Goal: Task Accomplishment & Management: Use online tool/utility

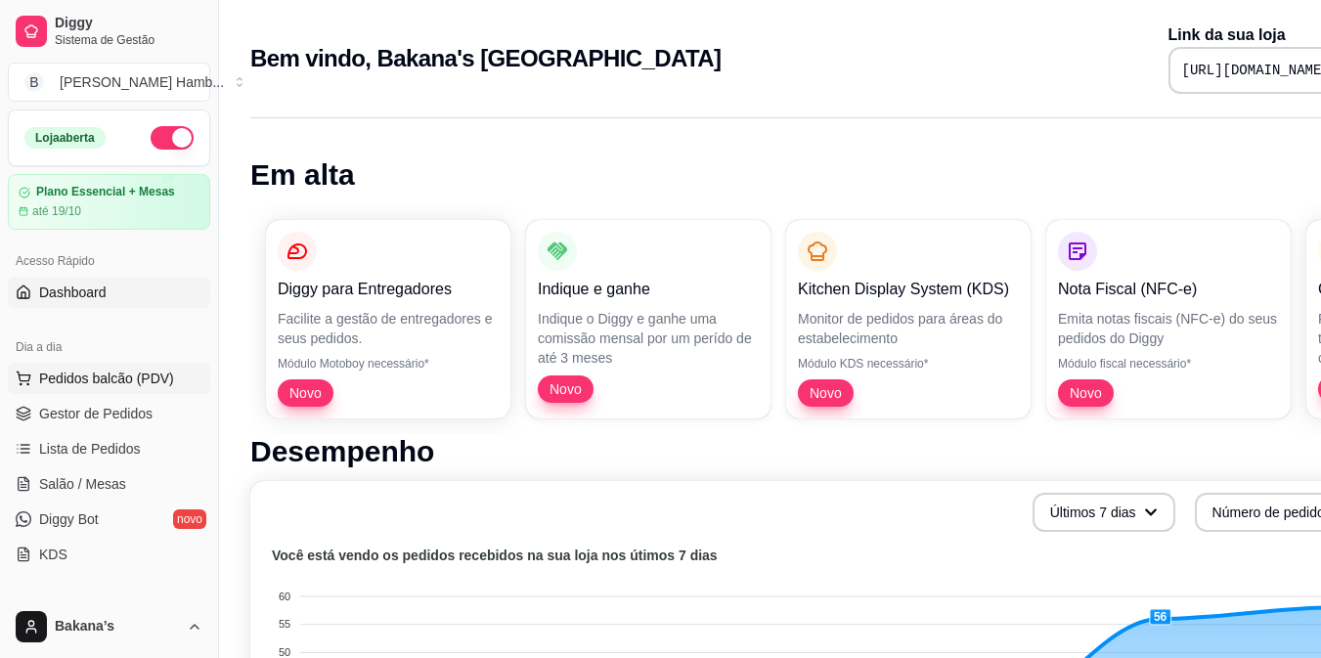
click at [139, 382] on span "Pedidos balcão (PDV)" at bounding box center [106, 379] width 135 height 20
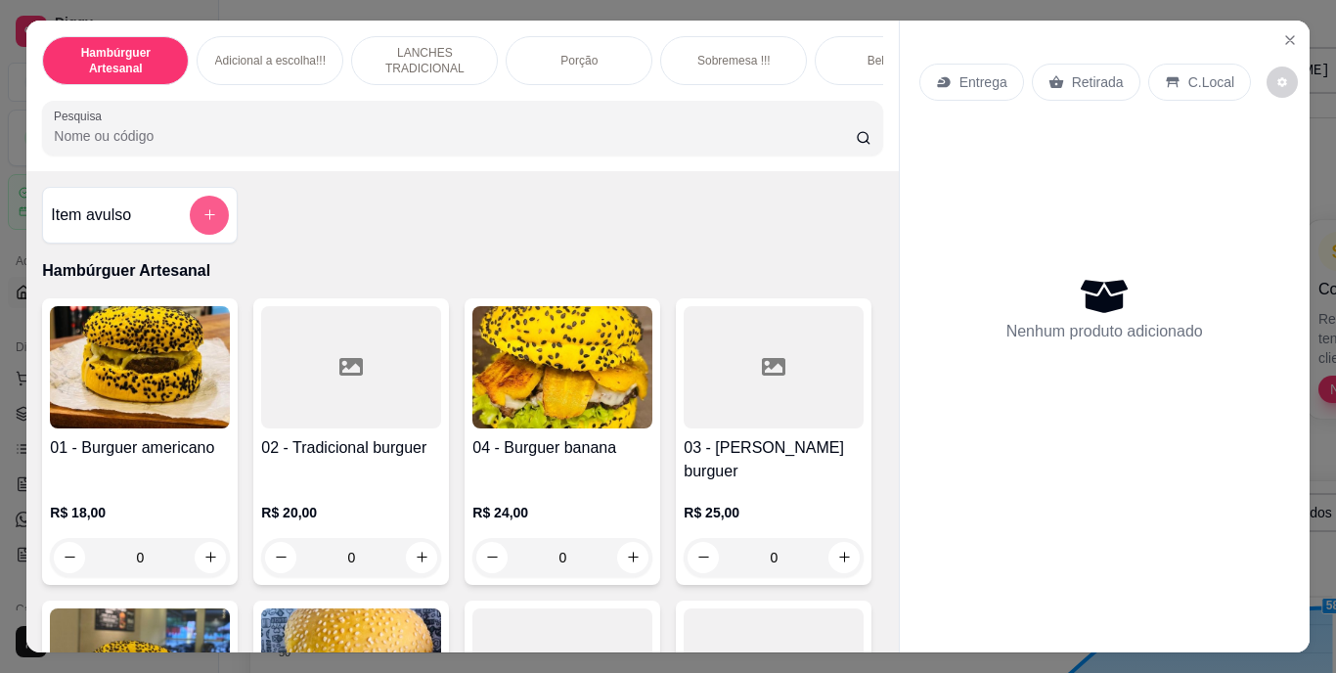
click at [202, 219] on icon "add-separate-item" at bounding box center [209, 214] width 15 height 15
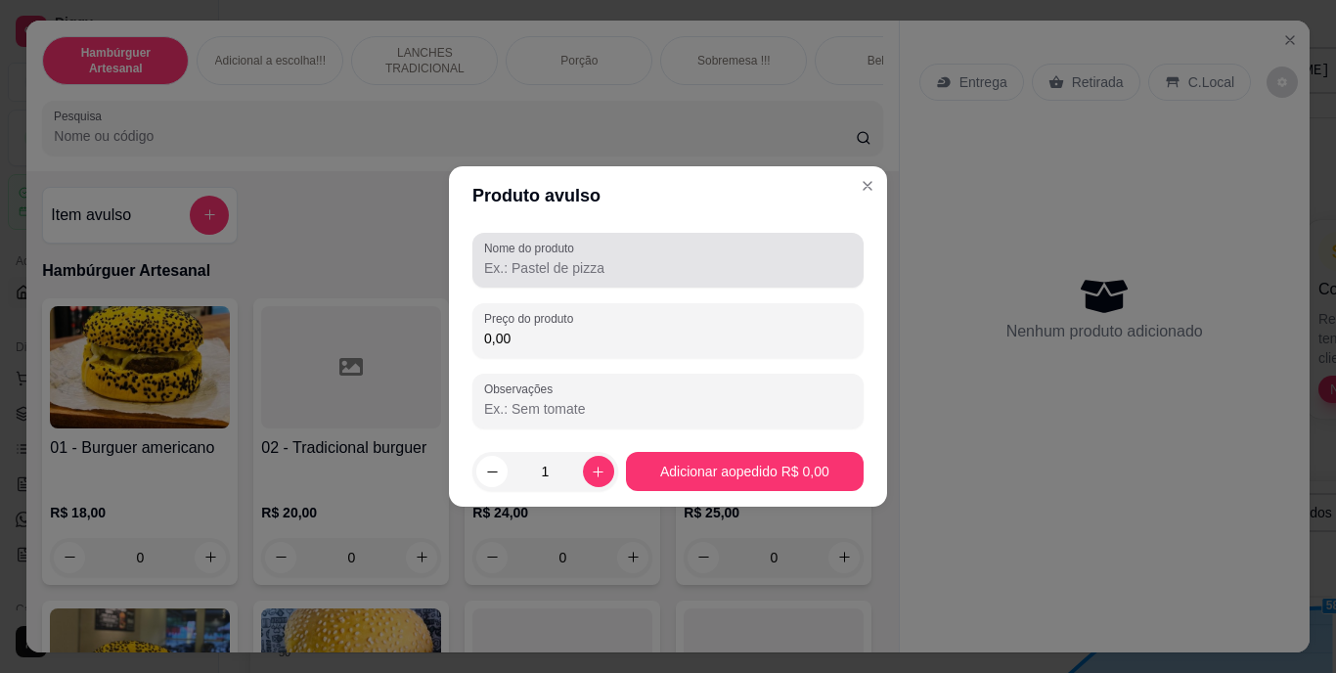
drag, startPoint x: 490, startPoint y: 256, endPoint x: 477, endPoint y: 252, distance: 13.3
click at [484, 260] on div at bounding box center [668, 260] width 368 height 39
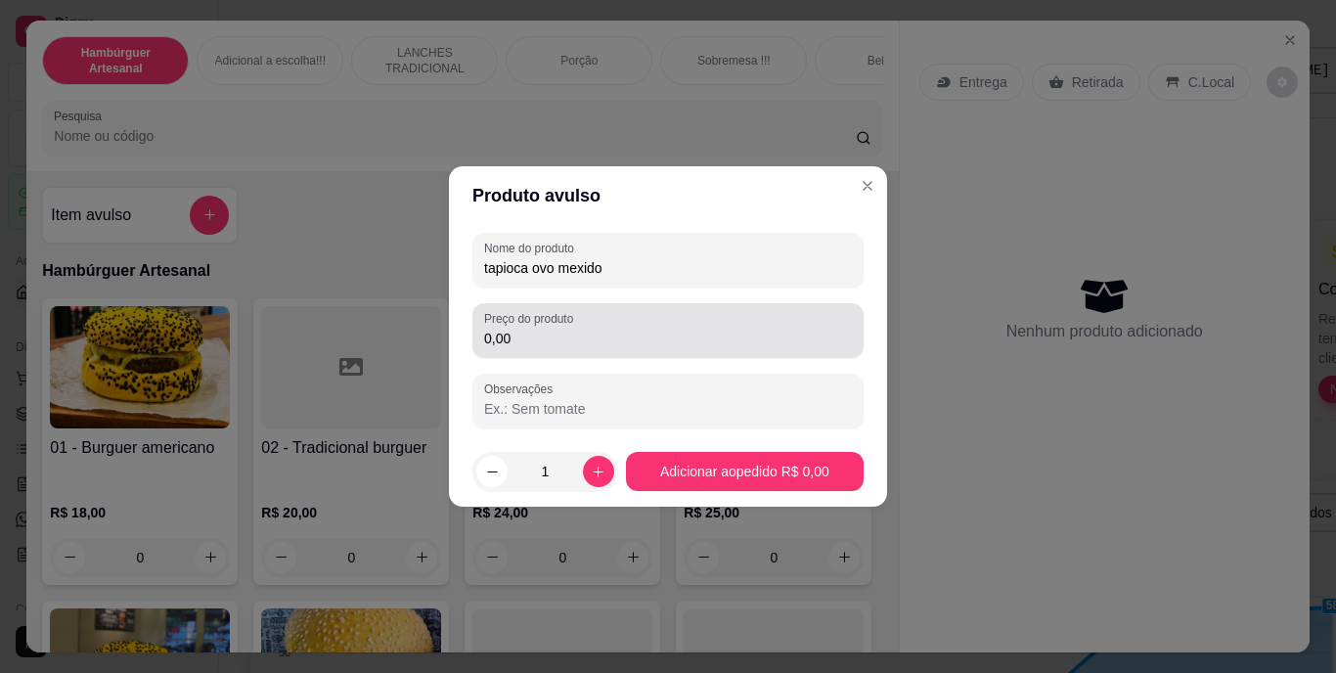
type input "tapioca ovo mexido"
click at [534, 351] on div "Preço do produto 0,00" at bounding box center [667, 330] width 391 height 55
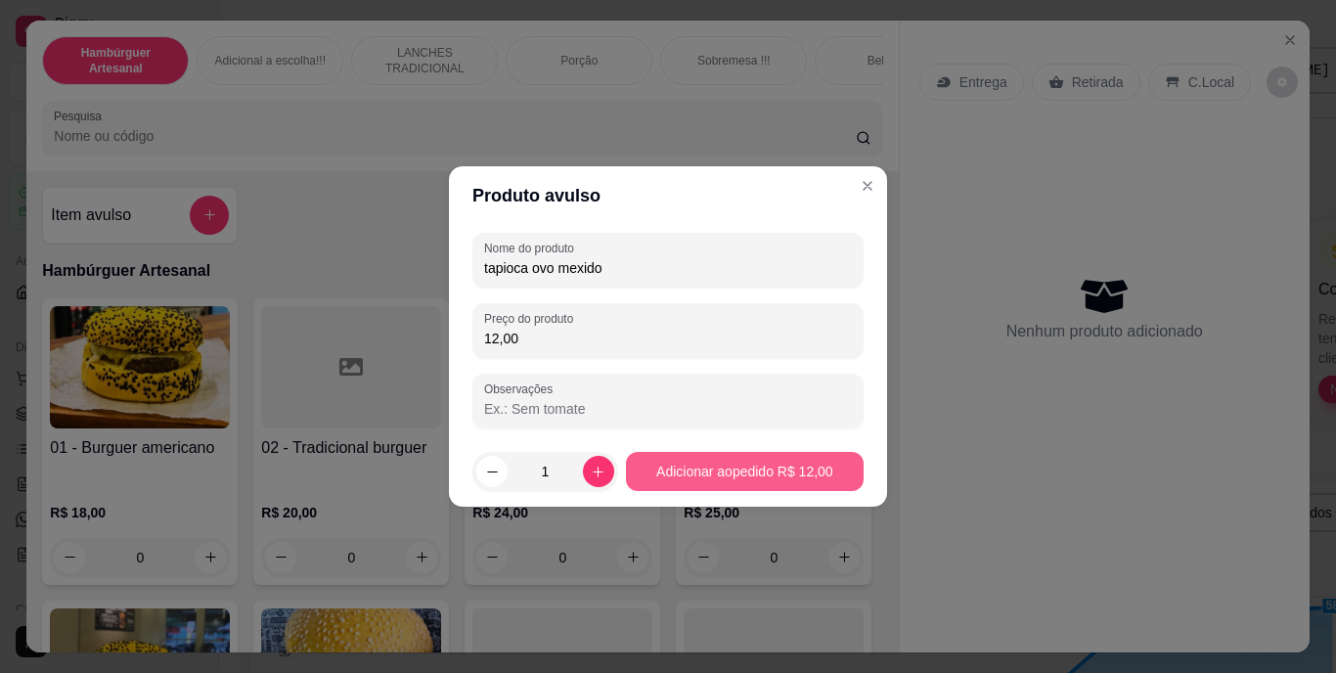
type input "12,00"
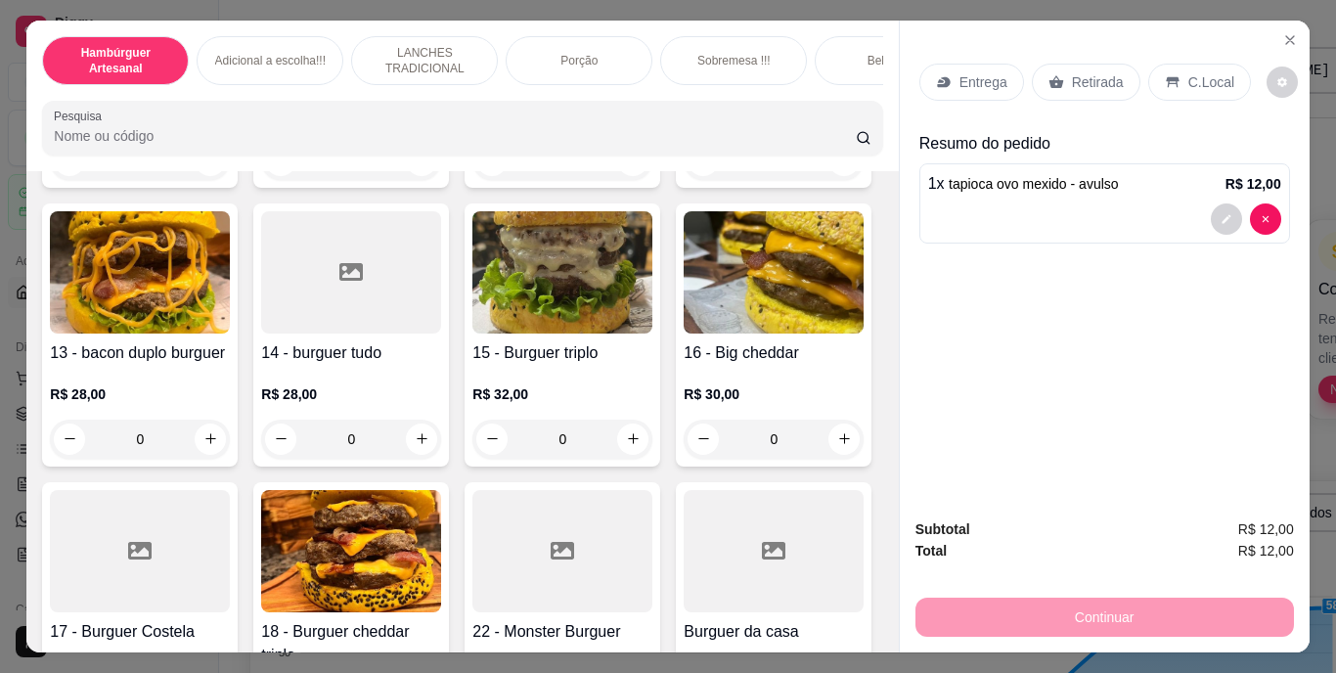
scroll to position [1565, 0]
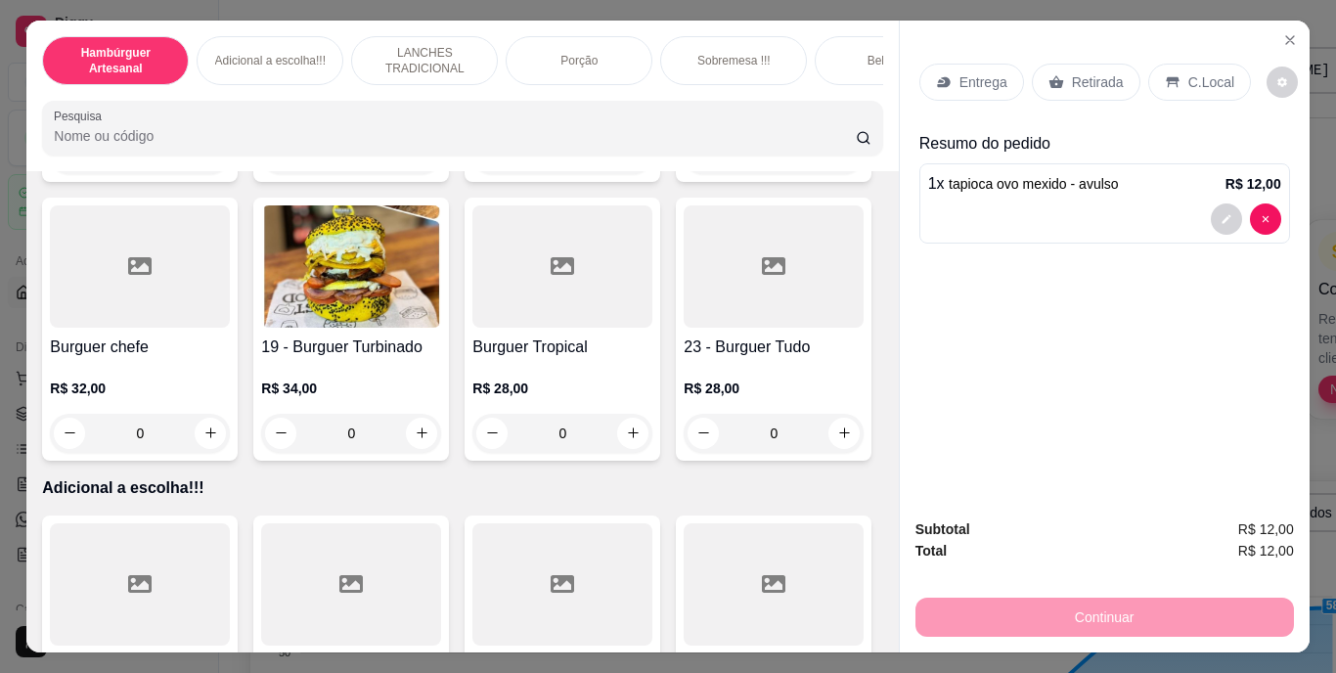
click at [1191, 82] on p "C.Local" at bounding box center [1211, 82] width 46 height 20
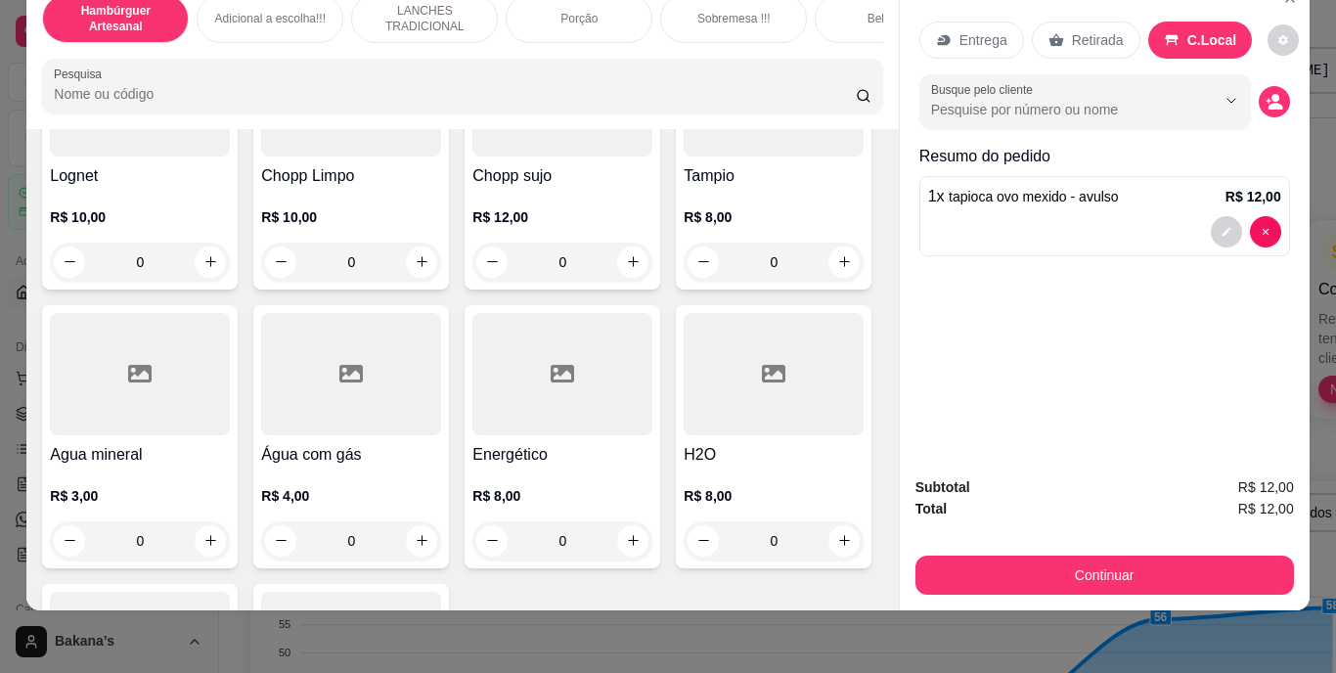
scroll to position [5476, 0]
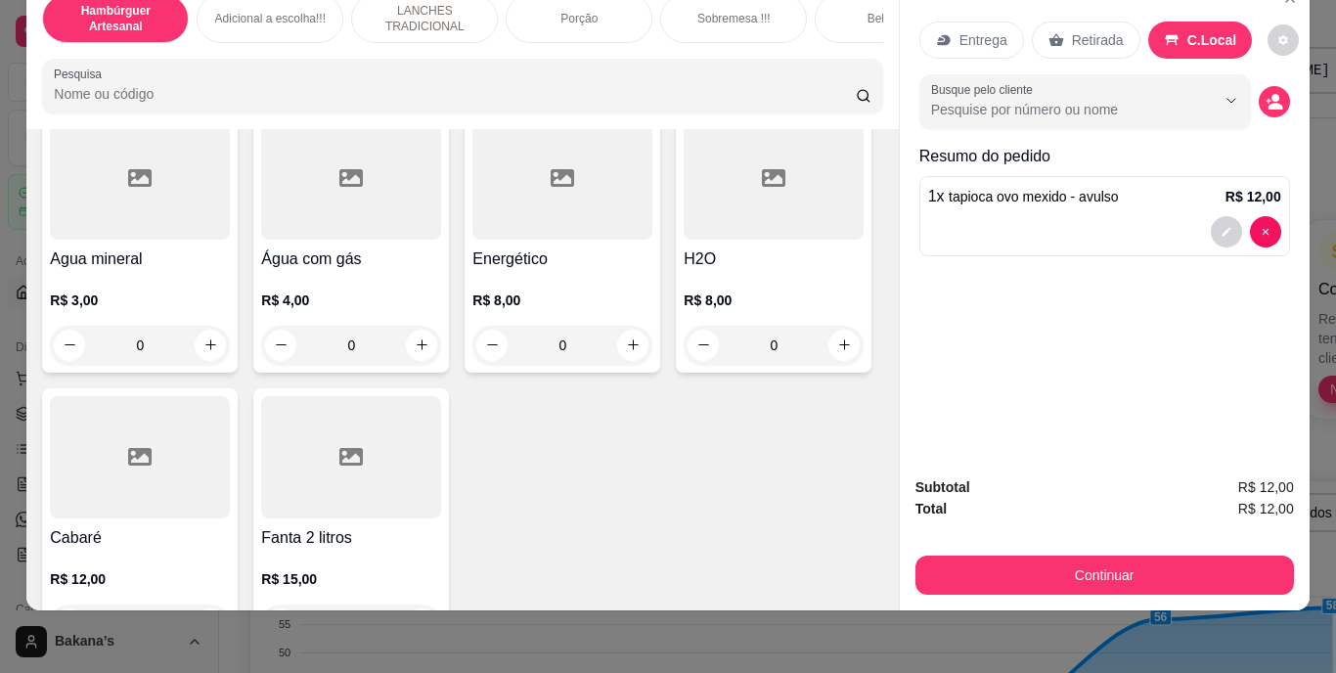
type input "1"
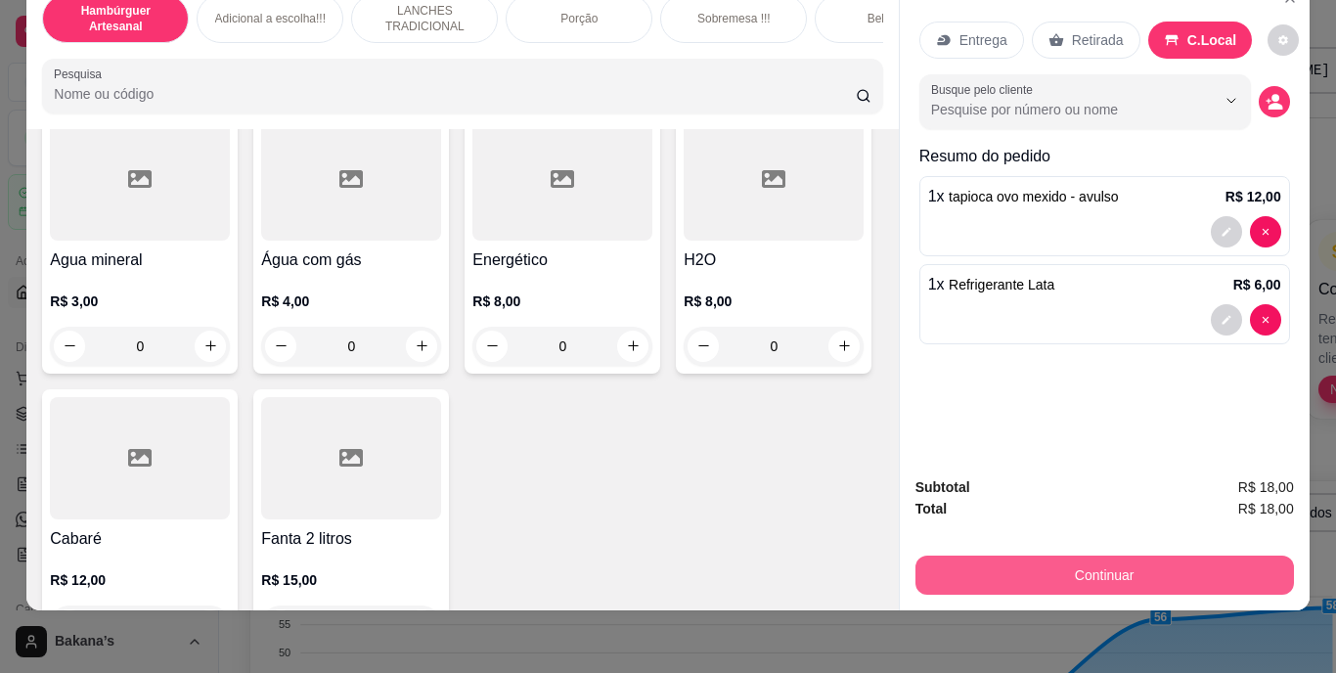
click at [1004, 555] on button "Continuar" at bounding box center [1104, 574] width 378 height 39
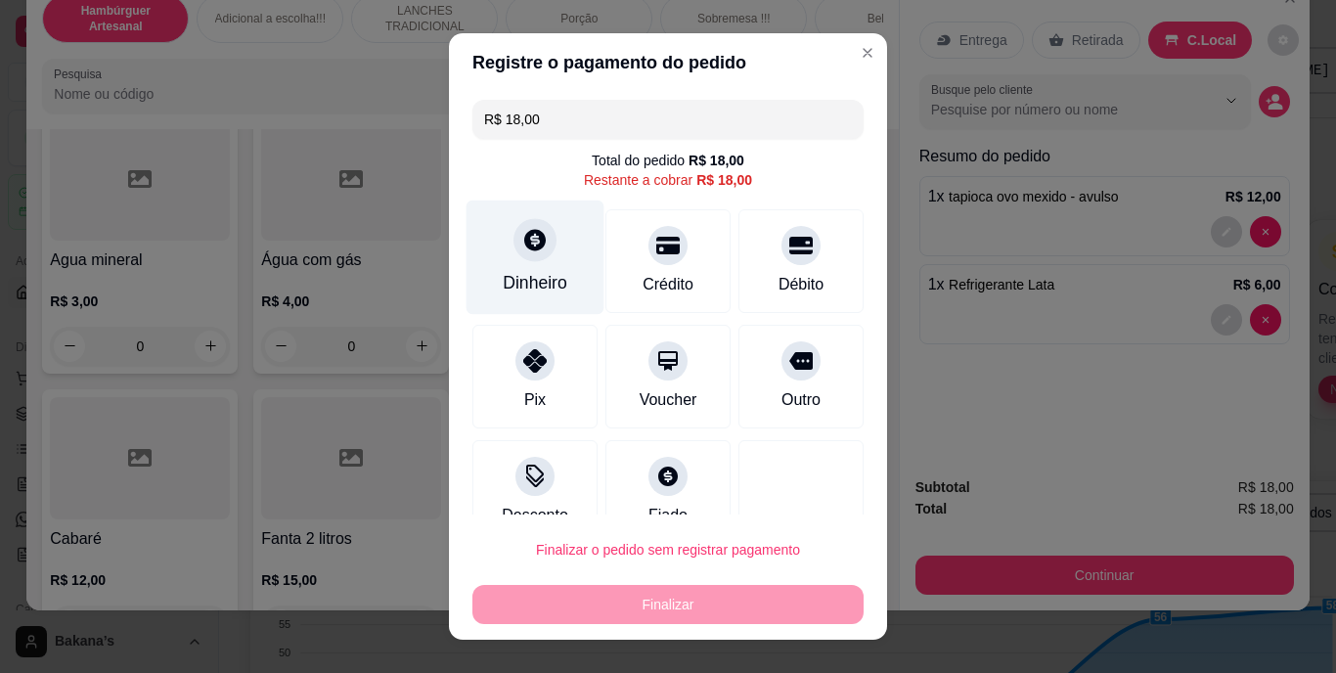
click at [519, 282] on div "Dinheiro" at bounding box center [535, 283] width 65 height 25
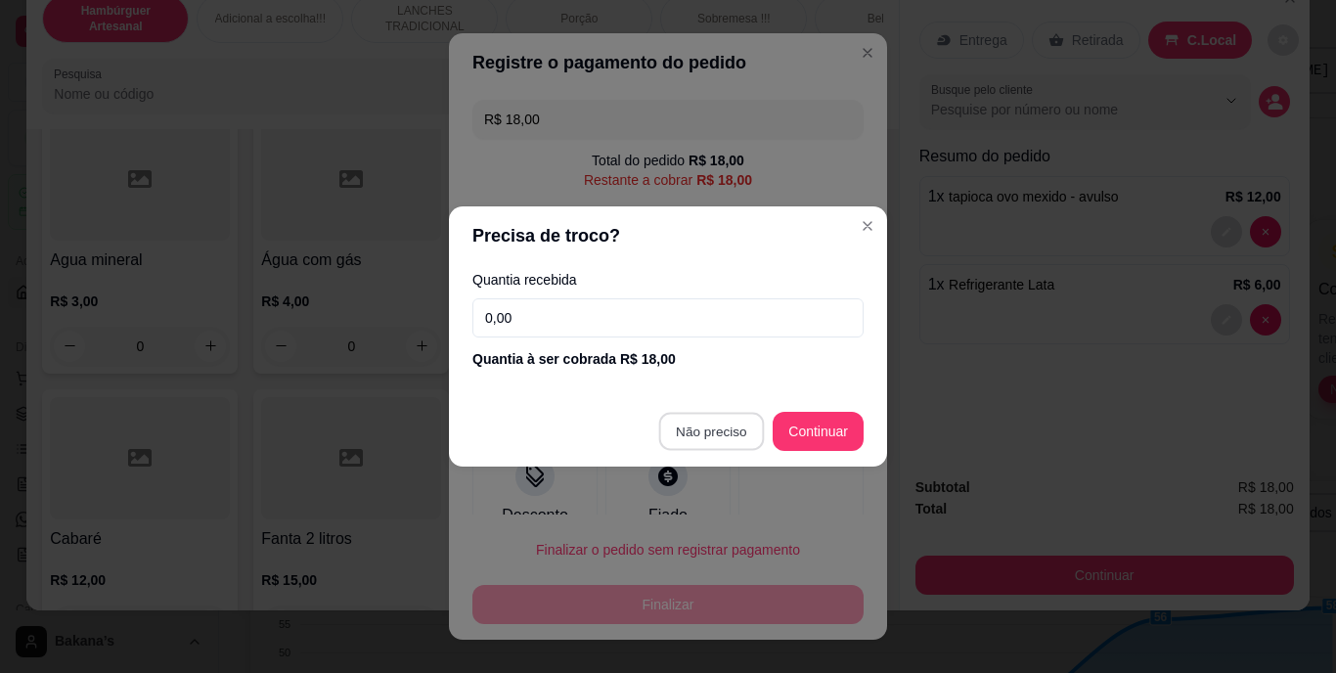
type input "R$ 0,00"
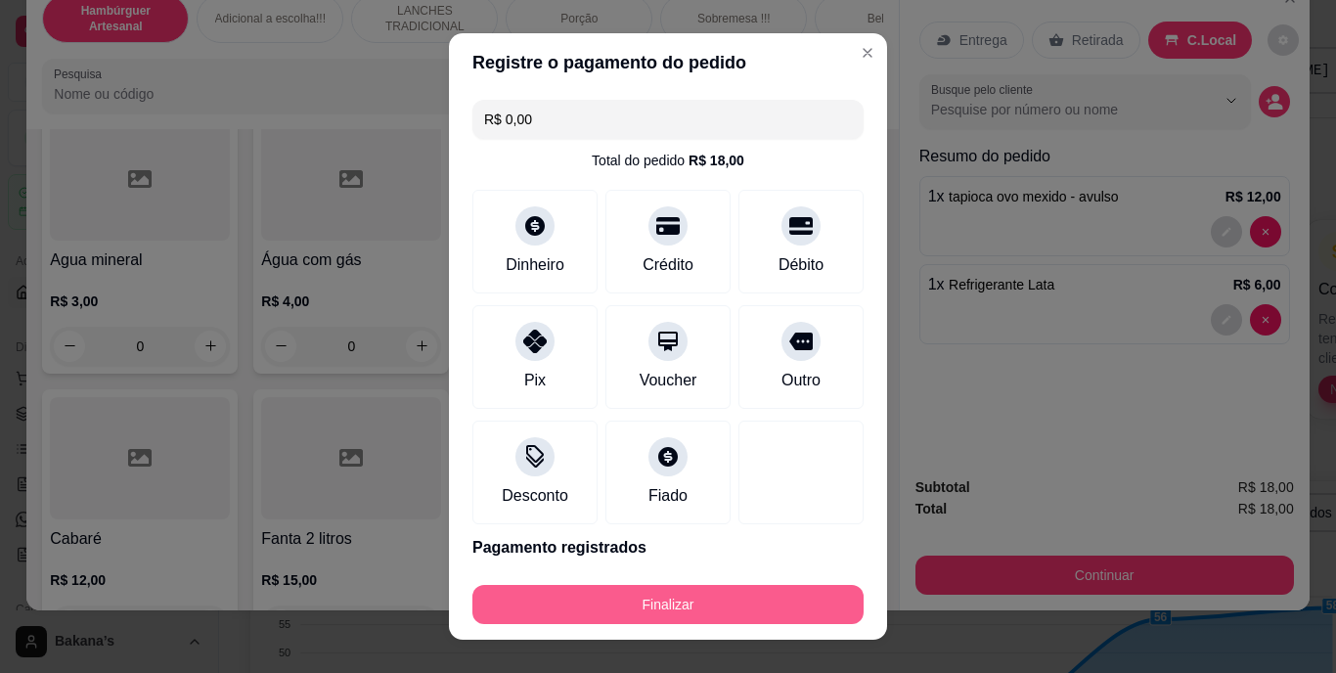
click at [616, 600] on button "Finalizar" at bounding box center [667, 604] width 391 height 39
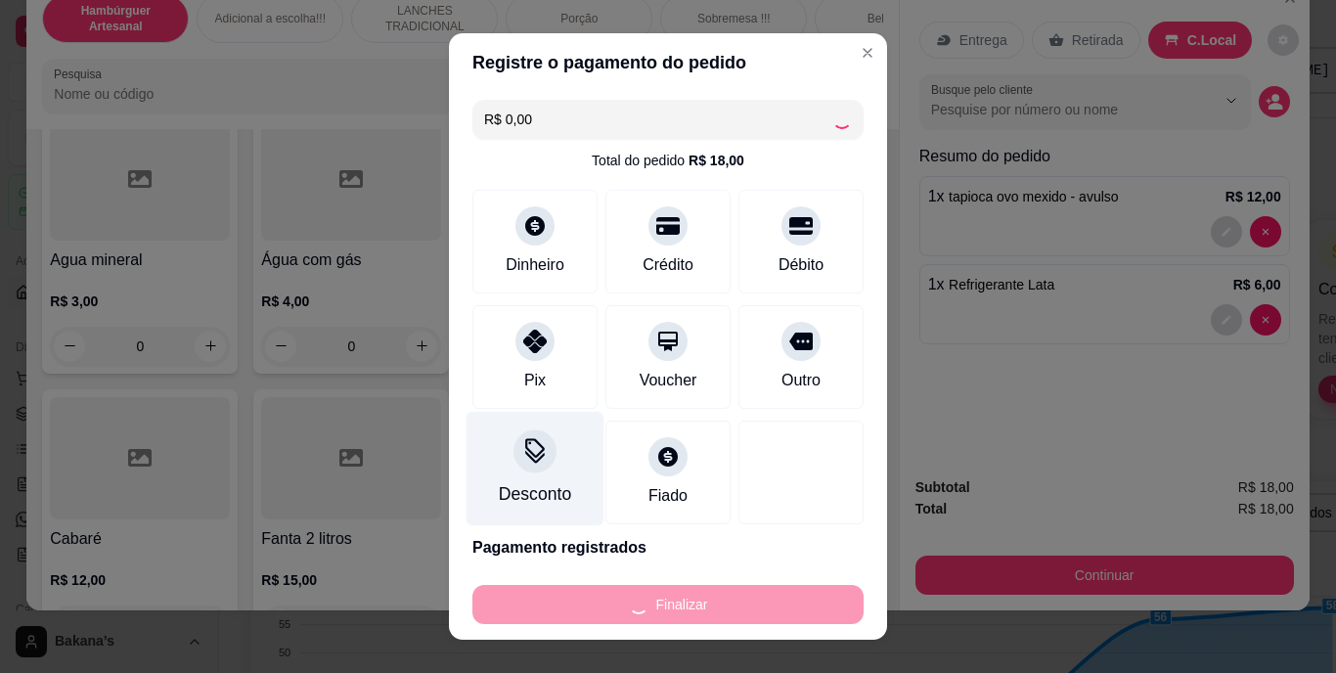
type input "0"
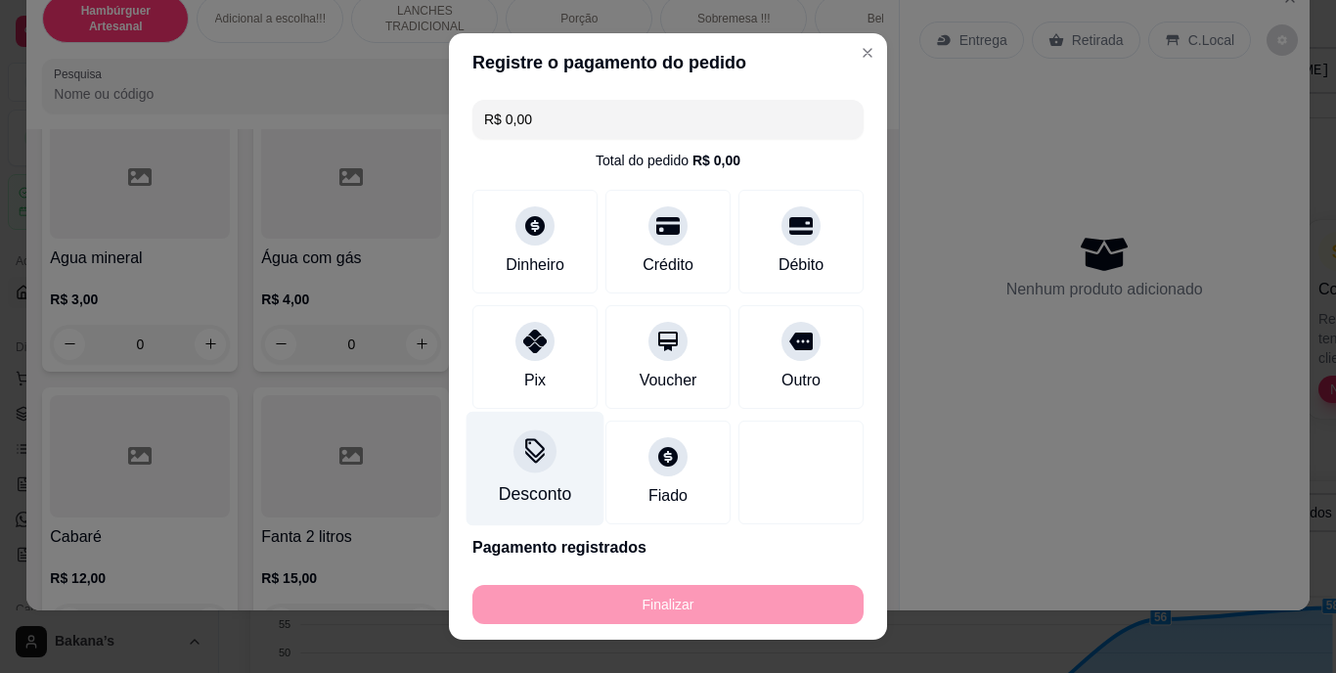
type input "-R$ 18,00"
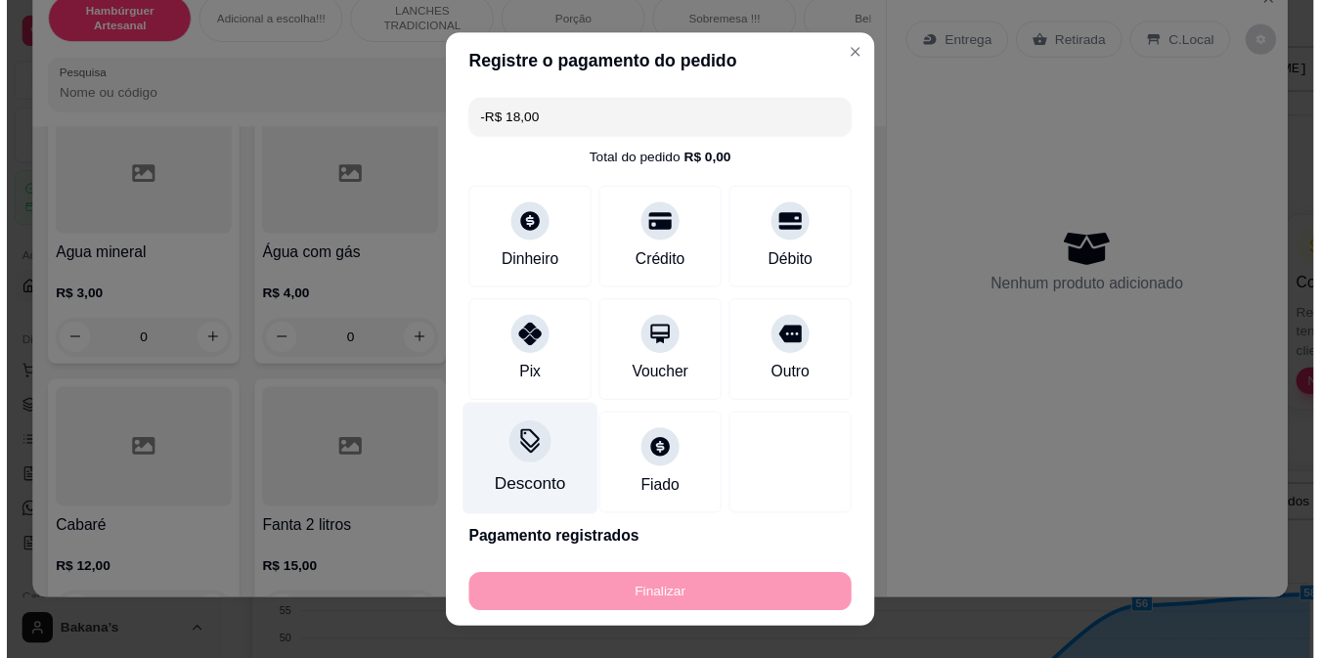
scroll to position [5476, 0]
